Goal: Information Seeking & Learning: Learn about a topic

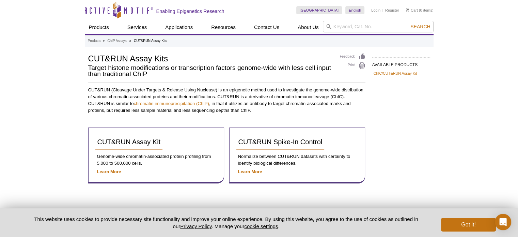
scroll to position [34, 0]
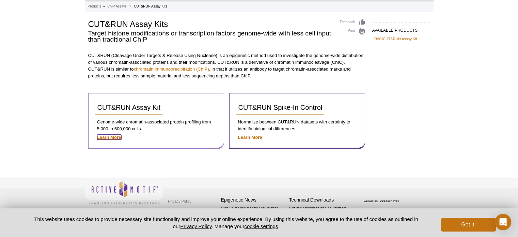
click at [104, 137] on strong "Learn More" at bounding box center [109, 136] width 24 height 5
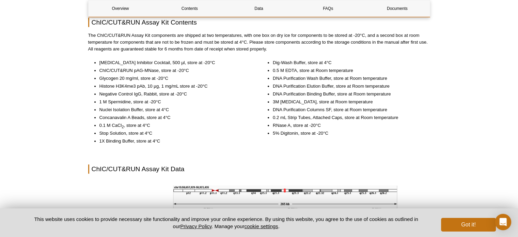
drag, startPoint x: 522, startPoint y: 21, endPoint x: 522, endPoint y: 110, distance: 88.5
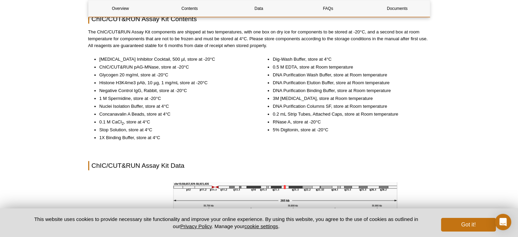
scroll to position [755, 0]
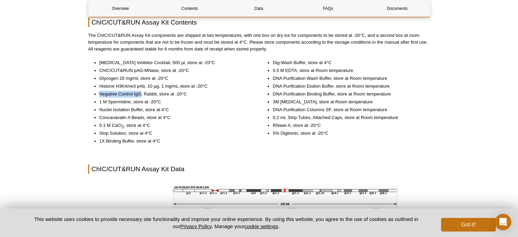
drag, startPoint x: 99, startPoint y: 91, endPoint x: 141, endPoint y: 91, distance: 41.9
click at [141, 91] on ul "Protease Inhibitor Cocktail, 500 µl, store at -20°C ChIC/CUT&RUN pAG-MNase, sto…" at bounding box center [169, 101] width 162 height 85
copy li "Negative Control IgG"
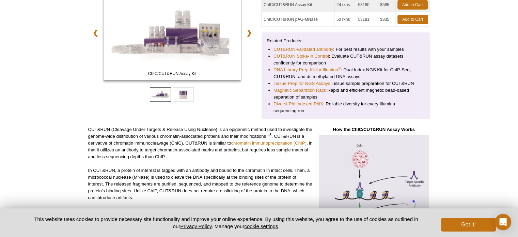
scroll to position [0, 0]
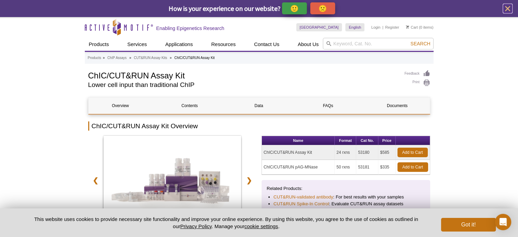
click at [508, 8] on icon "close" at bounding box center [507, 8] width 5 height 5
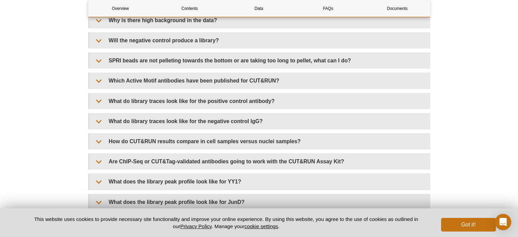
scroll to position [2095, 0]
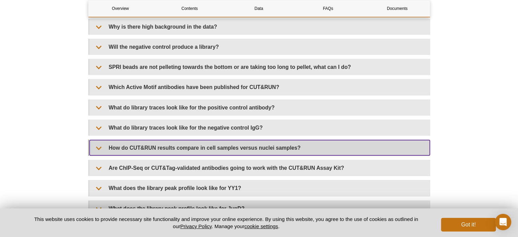
click at [199, 148] on summary "How do CUT&RUN results compare in cell samples versus nuclei samples?" at bounding box center [260, 147] width 340 height 15
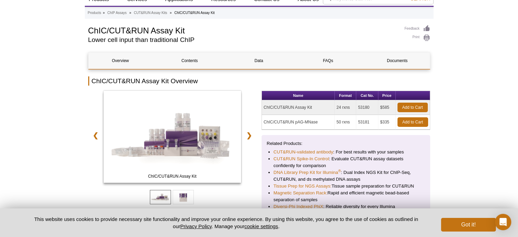
scroll to position [9, 0]
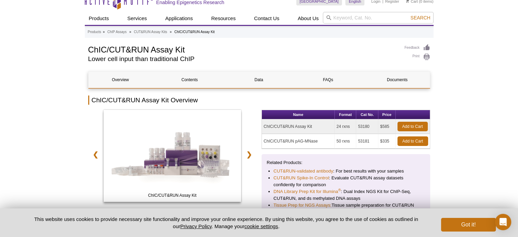
click at [364, 124] on td "53180" at bounding box center [367, 126] width 22 height 15
copy td "53180"
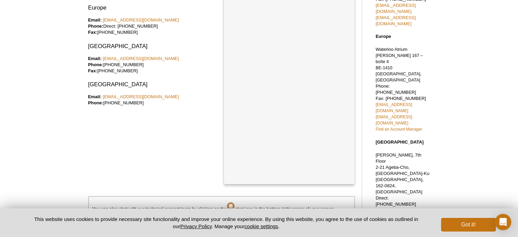
scroll to position [136, 0]
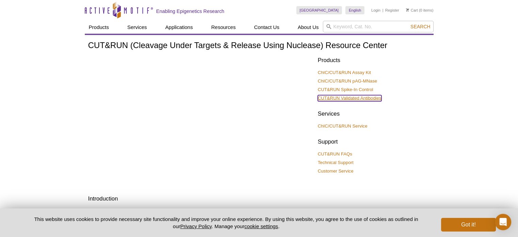
click at [360, 99] on link "CUT&RUN Validated Antibodies" at bounding box center [350, 98] width 64 height 6
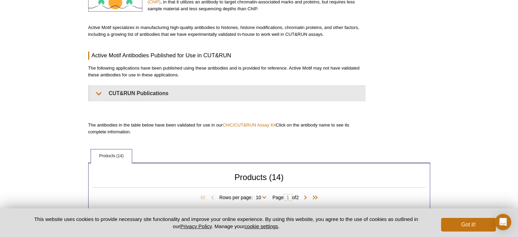
scroll to position [136, 0]
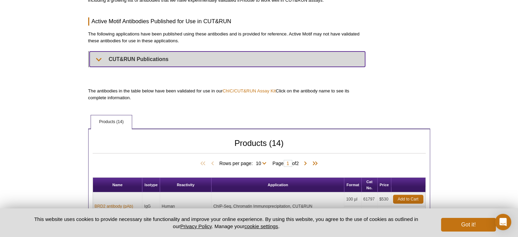
click at [277, 65] on summary "CUT&RUN Publications" at bounding box center [227, 58] width 275 height 15
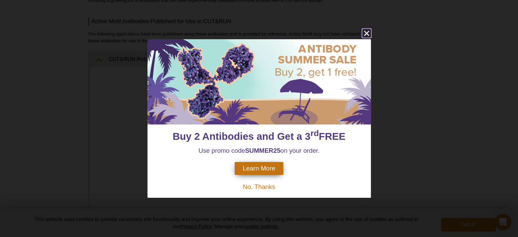
click at [368, 35] on icon "close" at bounding box center [366, 33] width 5 height 5
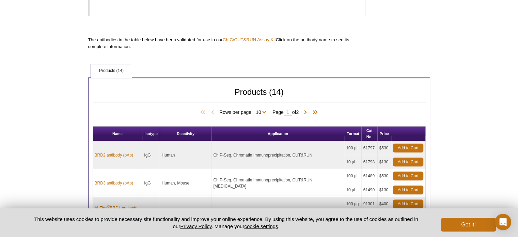
scroll to position [526, 0]
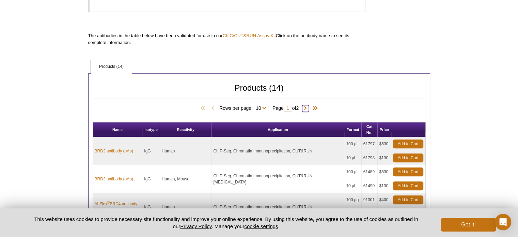
click at [309, 107] on span at bounding box center [305, 108] width 7 height 7
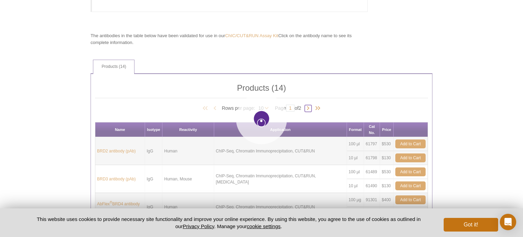
type input "2"
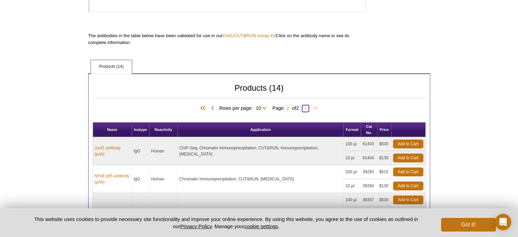
scroll to position [0, 0]
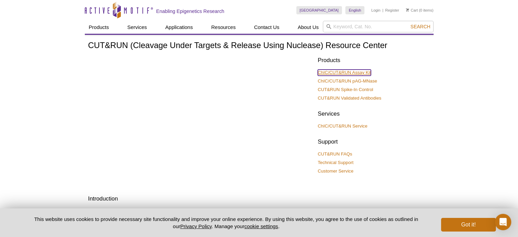
click at [362, 70] on link "ChIC/CUT&RUN Assay Kit" at bounding box center [344, 72] width 53 height 6
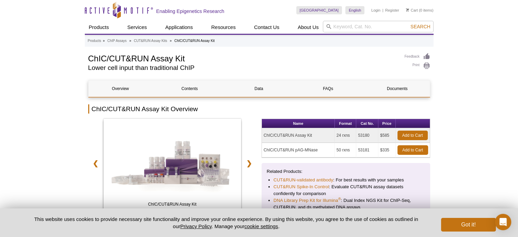
click at [304, 134] on td "ChIC/CUT&RUN Assay Kit" at bounding box center [298, 135] width 73 height 15
copy tr "ChIC/CUT&RUN Assay Kit"
